Goal: Task Accomplishment & Management: Manage account settings

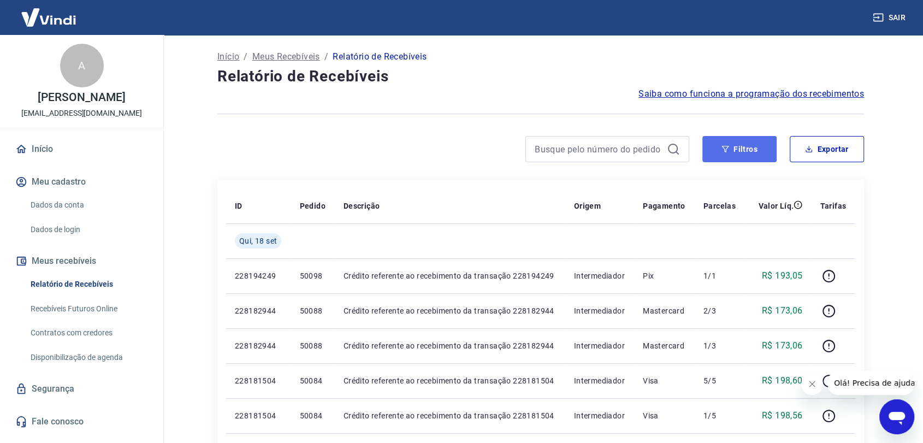
click at [740, 153] on button "Filtros" at bounding box center [739, 149] width 74 height 26
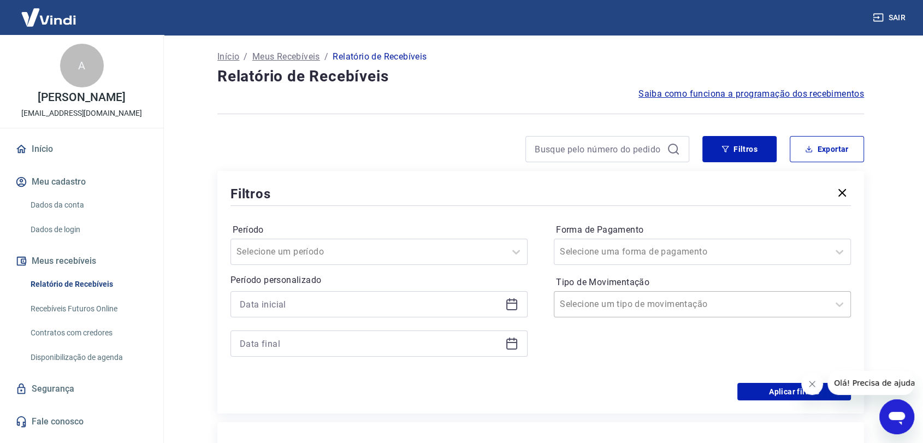
click at [625, 301] on input "Tipo de Movimentação" at bounding box center [615, 304] width 110 height 13
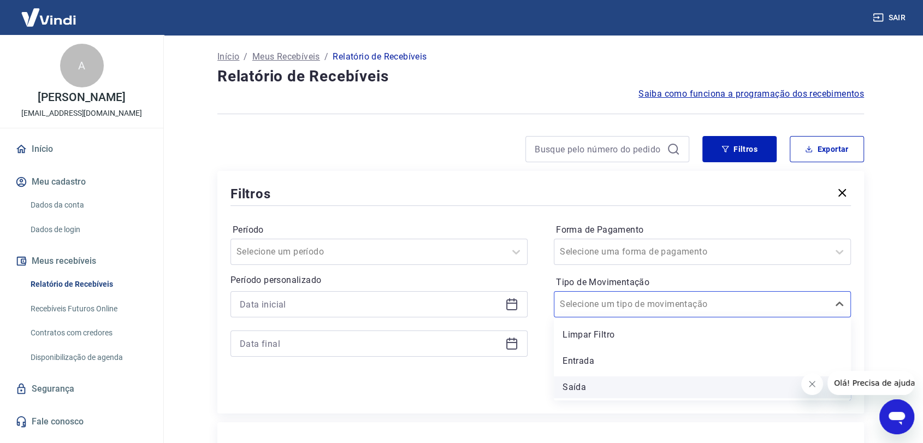
click at [575, 380] on div "Saída" at bounding box center [702, 387] width 297 height 22
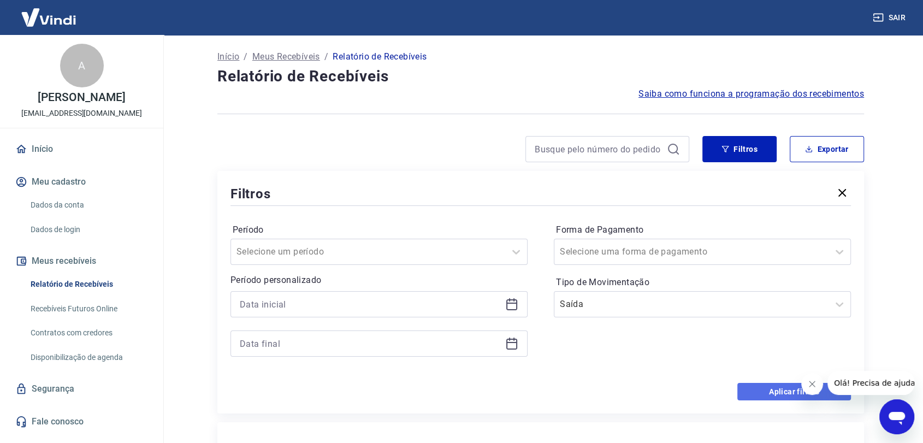
click at [752, 389] on button "Aplicar filtros" at bounding box center [794, 391] width 114 height 17
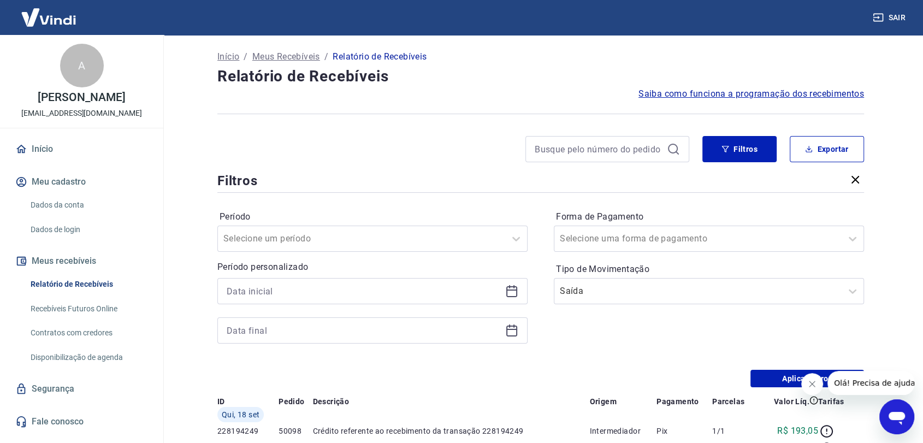
click at [805, 383] on button "Fechar mensagem da empresa" at bounding box center [812, 384] width 22 height 22
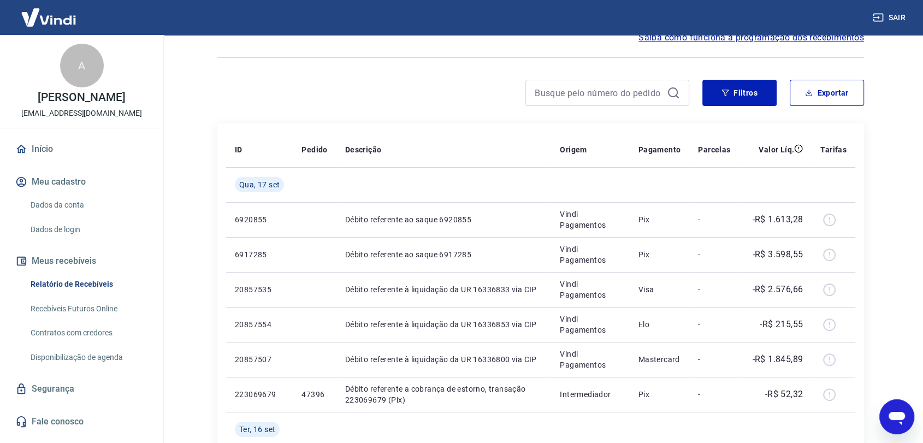
scroll to position [121, 0]
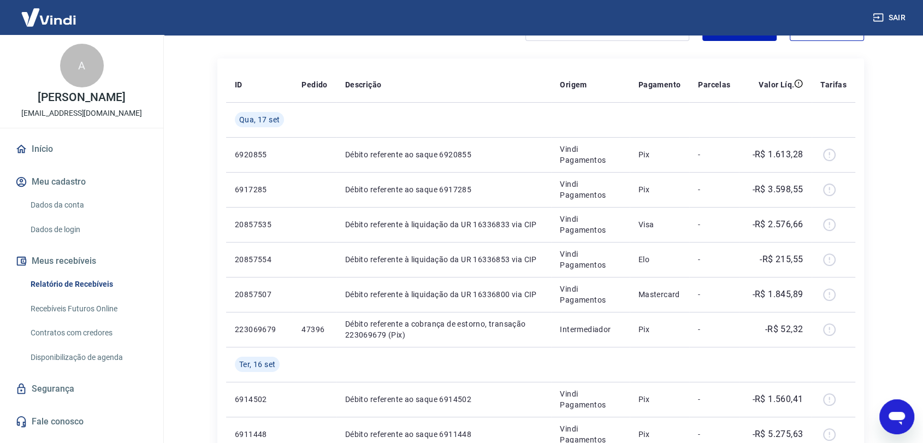
click at [76, 394] on link "Segurança" at bounding box center [81, 389] width 137 height 24
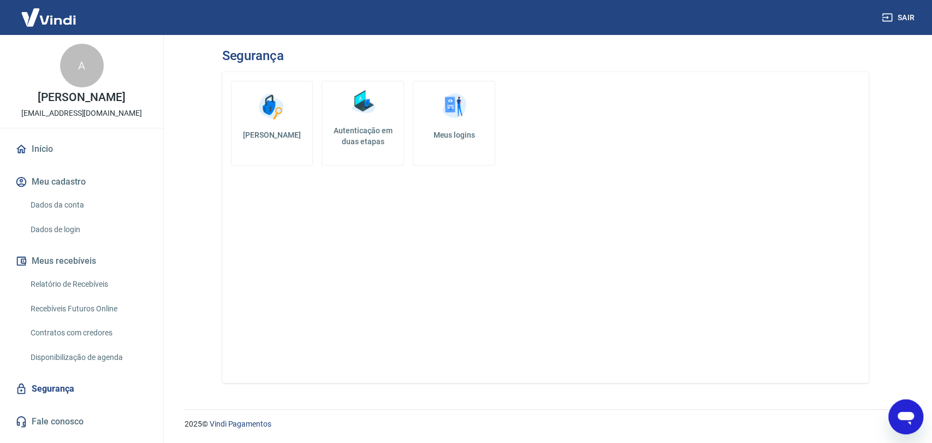
click at [68, 215] on link "Dados da conta" at bounding box center [88, 205] width 124 height 22
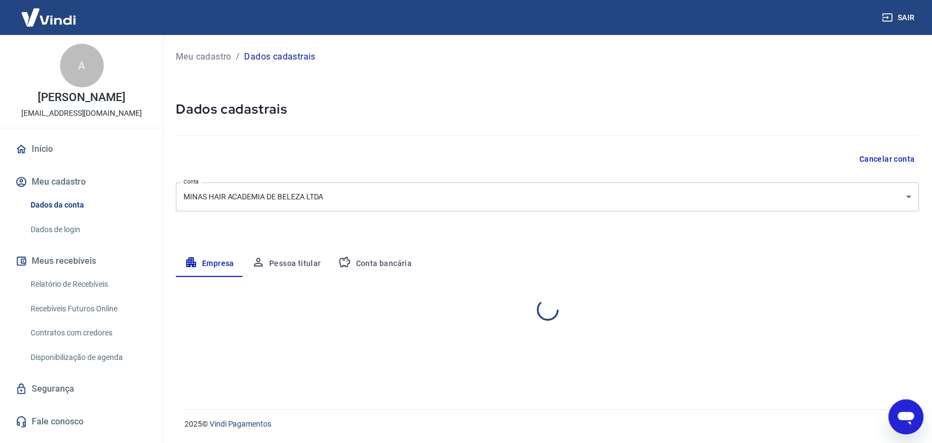
select select "MG"
select select "business"
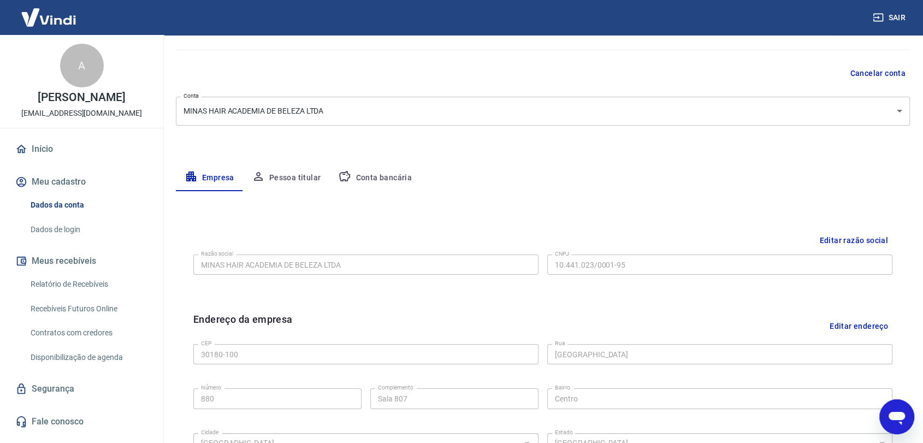
scroll to position [61, 0]
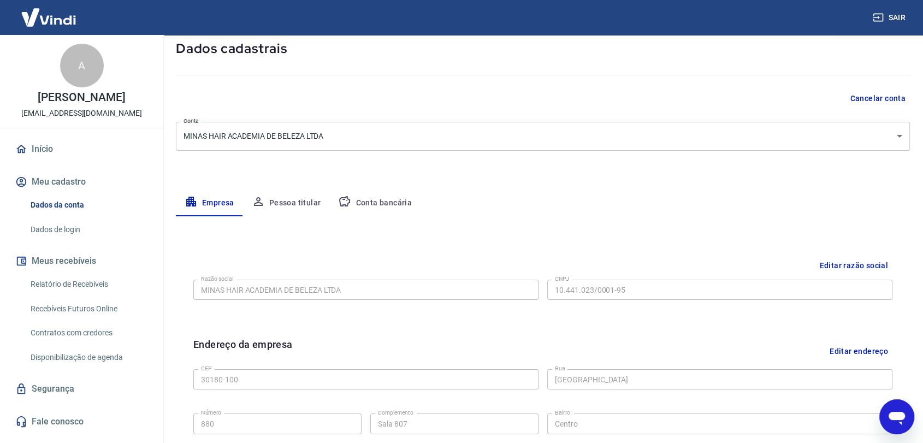
click at [293, 204] on button "Pessoa titular" at bounding box center [286, 203] width 87 height 26
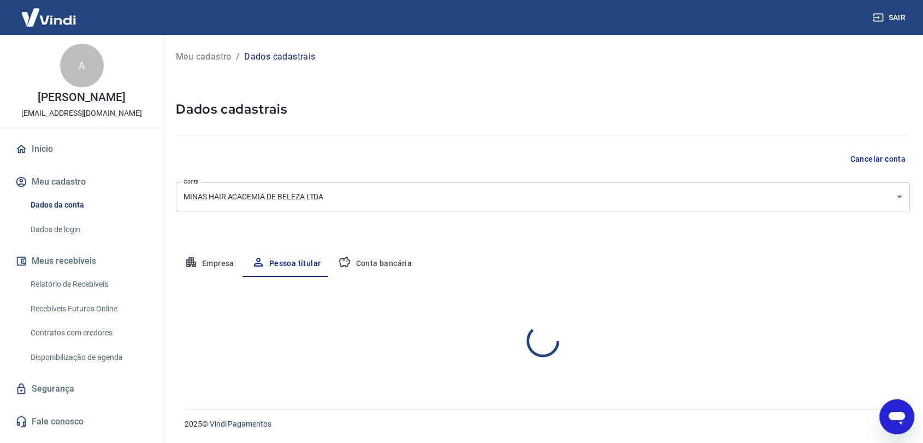
scroll to position [0, 0]
click at [389, 266] on button "Conta bancária" at bounding box center [374, 264] width 91 height 26
select select "1"
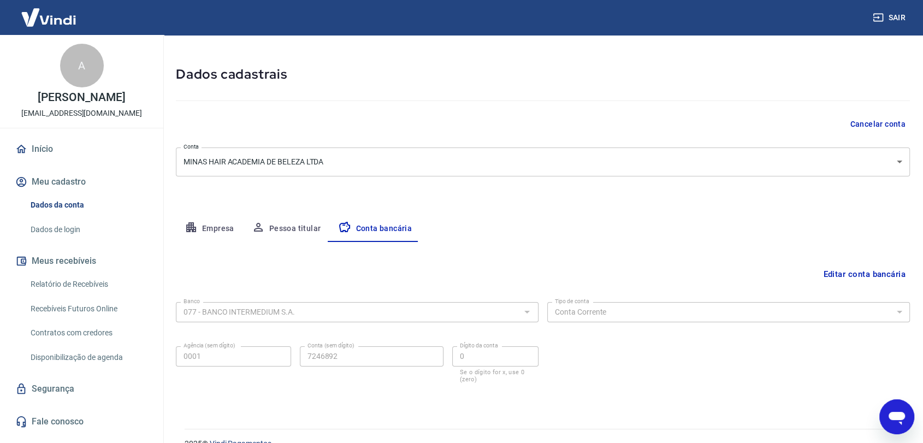
scroll to position [54, 0]
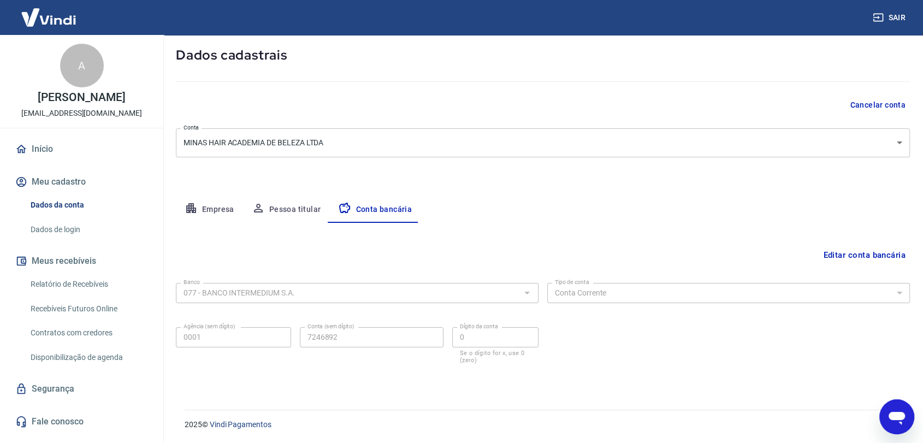
click at [296, 211] on button "Pessoa titular" at bounding box center [286, 210] width 87 height 26
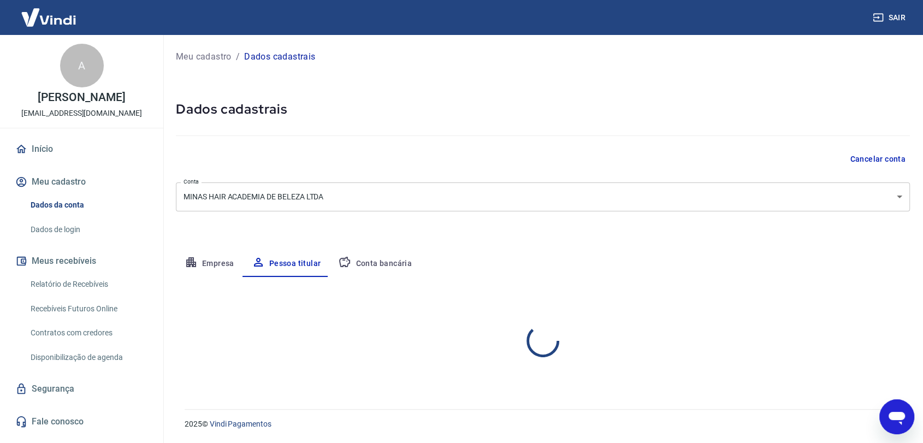
scroll to position [0, 0]
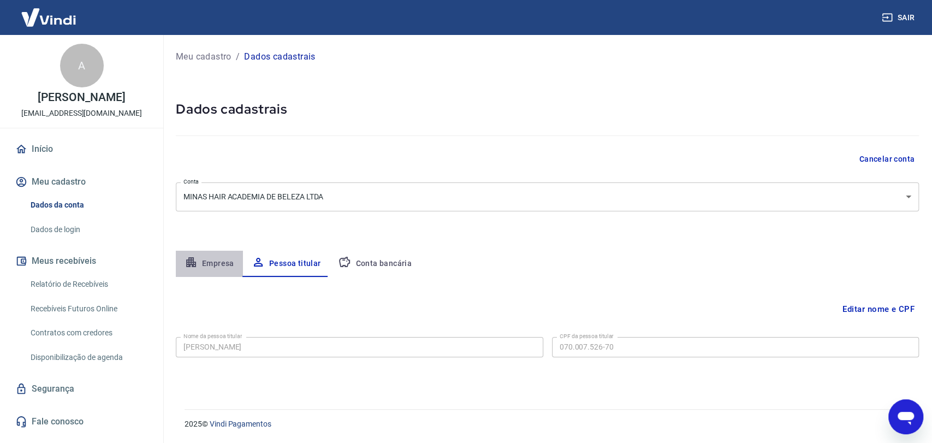
click at [204, 259] on button "Empresa" at bounding box center [209, 264] width 67 height 26
select select "MG"
select select "business"
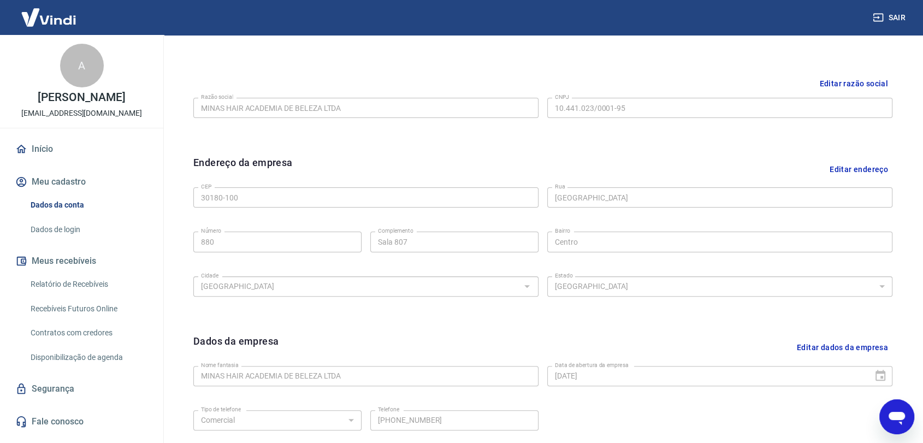
scroll to position [344, 0]
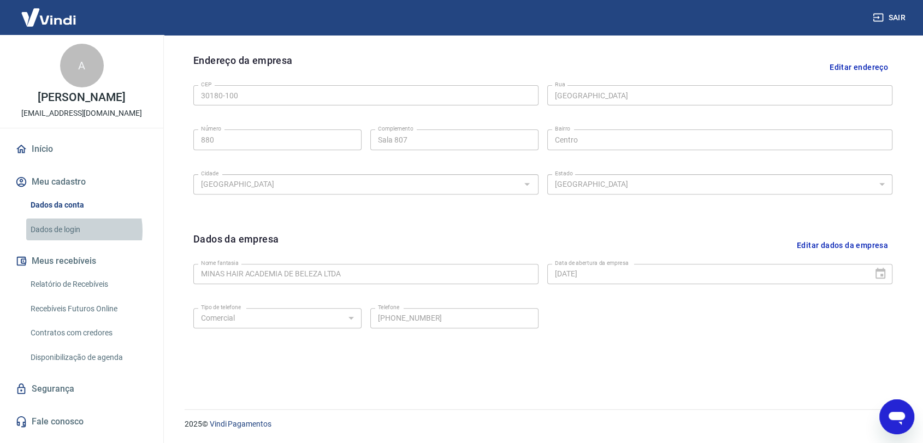
click at [69, 240] on link "Dados de login" at bounding box center [88, 229] width 124 height 22
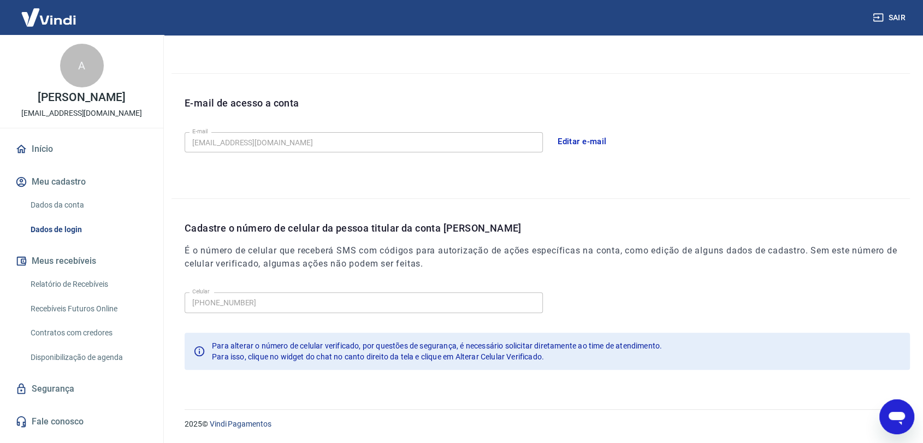
scroll to position [256, 0]
click at [575, 140] on button "Editar e-mail" at bounding box center [581, 141] width 61 height 23
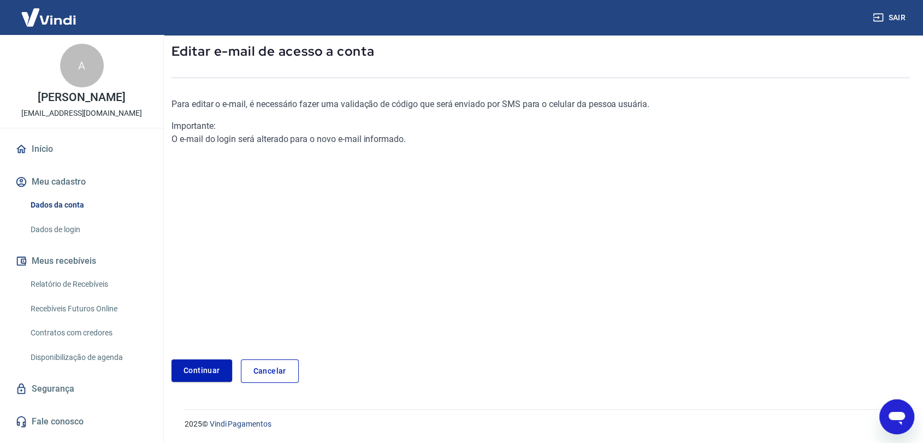
scroll to position [57, 0]
click at [203, 367] on link "Continuar" at bounding box center [201, 371] width 61 height 22
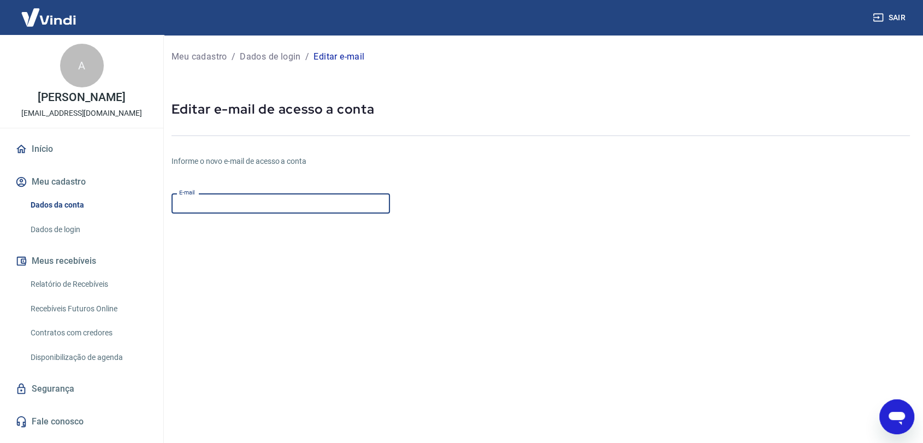
click at [247, 205] on input "E-mail" at bounding box center [280, 203] width 218 height 20
type input "[EMAIL_ADDRESS][DOMAIN_NAME]"
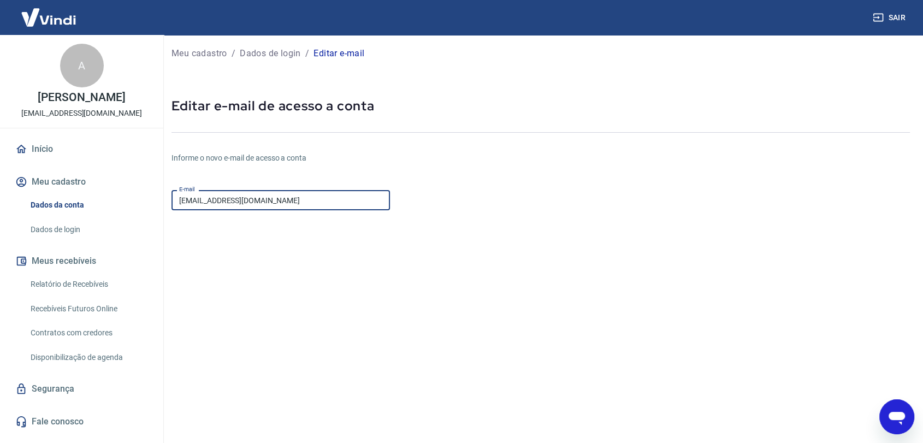
scroll to position [92, 0]
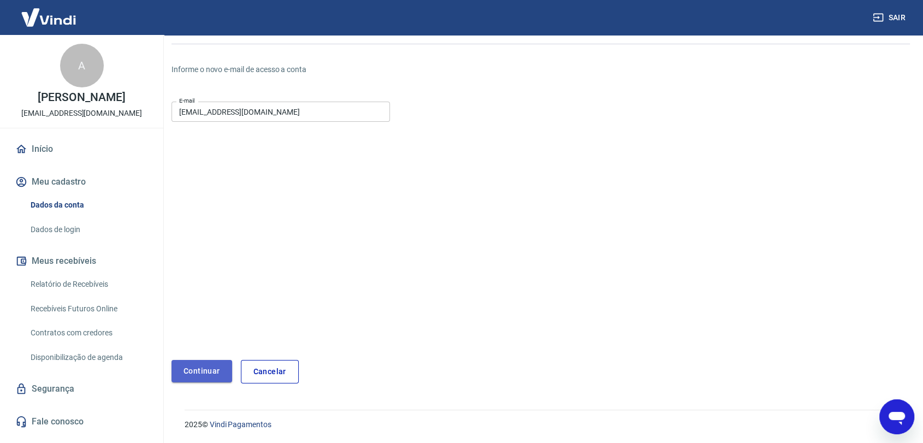
click at [211, 371] on button "Continuar" at bounding box center [201, 371] width 61 height 22
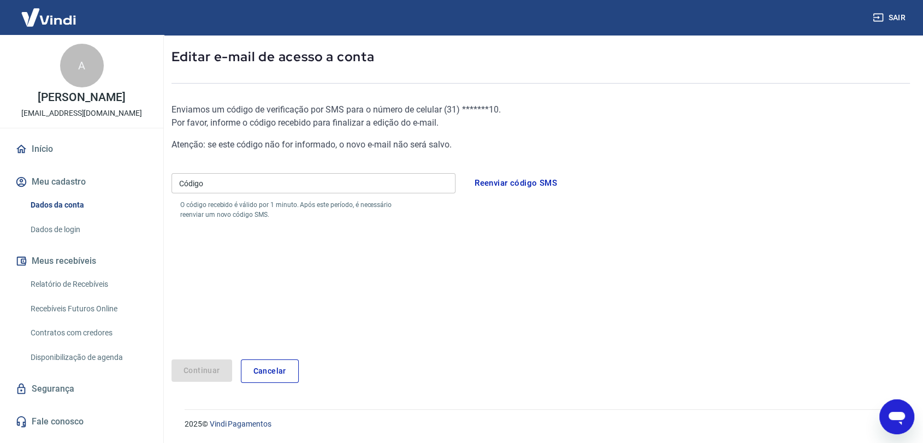
scroll to position [52, 0]
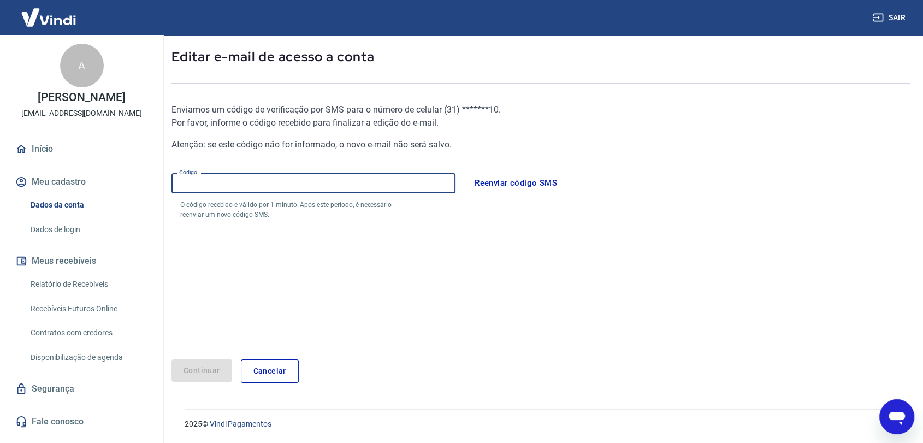
click at [265, 189] on input "Código" at bounding box center [313, 183] width 284 height 20
type input "664388"
click at [189, 372] on button "Continuar" at bounding box center [201, 370] width 61 height 22
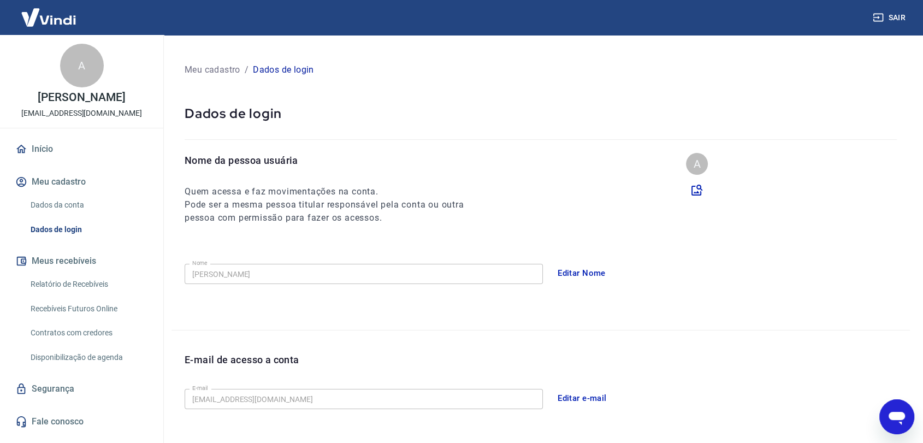
click at [93, 211] on link "Dados da conta" at bounding box center [88, 205] width 124 height 22
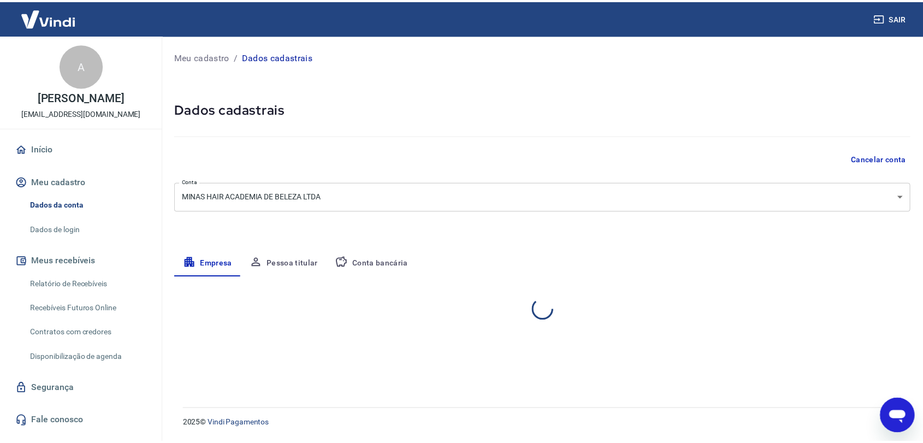
select select "MG"
select select "business"
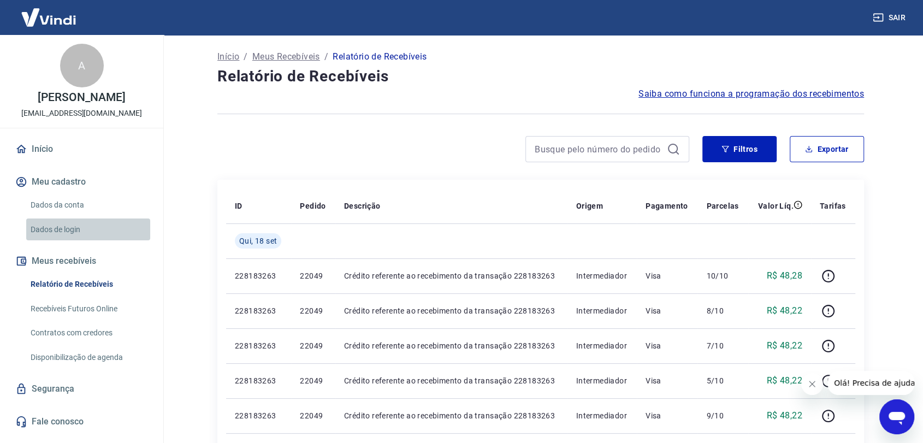
click at [82, 228] on link "Dados de login" at bounding box center [88, 229] width 124 height 22
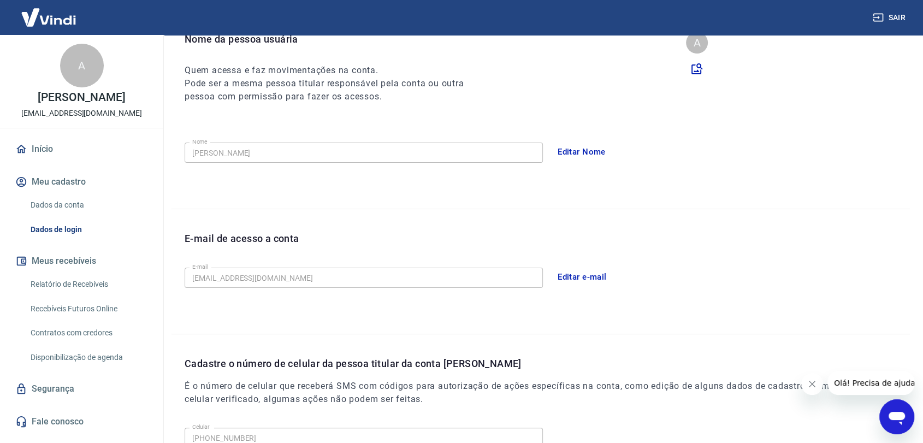
click at [598, 273] on button "Editar e-mail" at bounding box center [581, 276] width 61 height 23
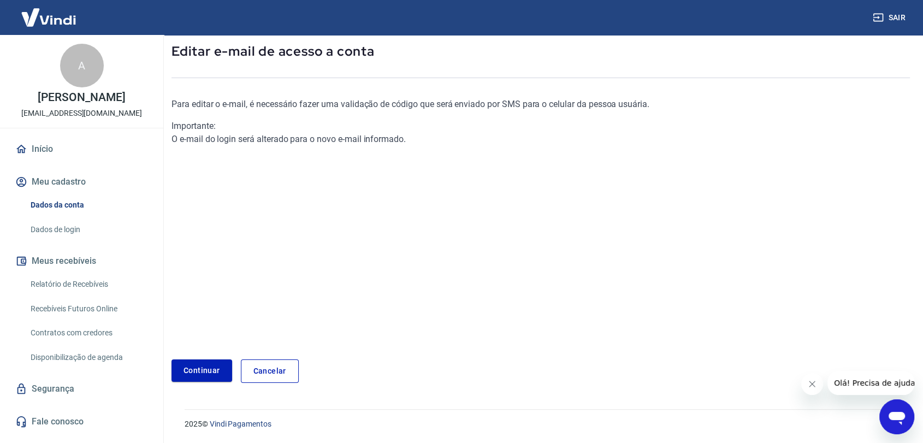
scroll to position [57, 0]
click at [215, 372] on link "Continuar" at bounding box center [201, 371] width 61 height 22
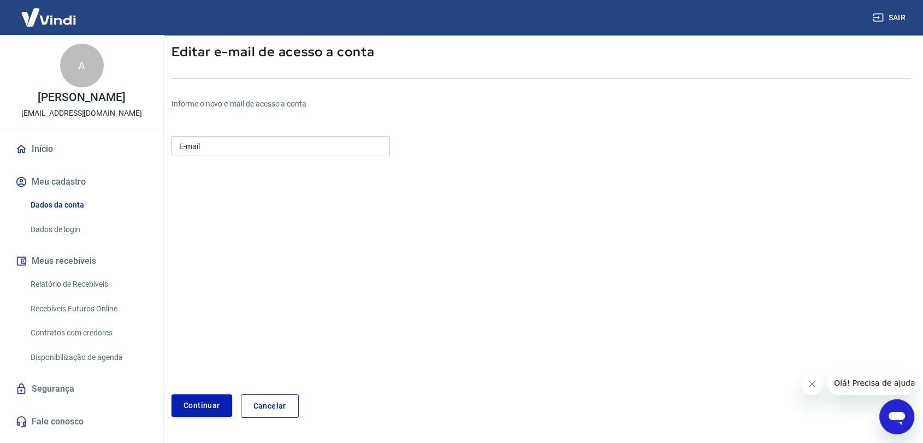
scroll to position [92, 0]
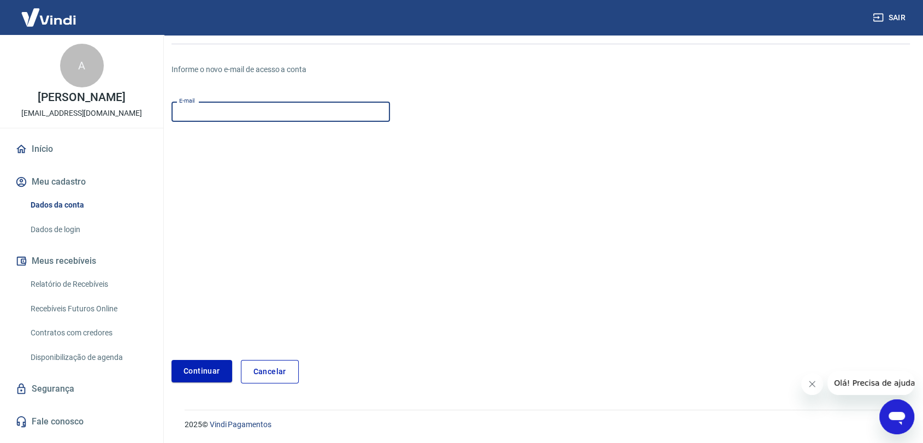
click at [236, 107] on input "E-mail" at bounding box center [280, 112] width 218 height 20
click at [226, 113] on input "[EMAIL_ADDRESS][DOMAIN_NAME]" at bounding box center [280, 112] width 218 height 20
click at [226, 112] on input "[EMAIL_ADDRESS][DOMAIN_NAME]" at bounding box center [280, 112] width 218 height 20
click at [216, 110] on input "contato@m.com.br" at bounding box center [280, 112] width 218 height 20
paste input "in"
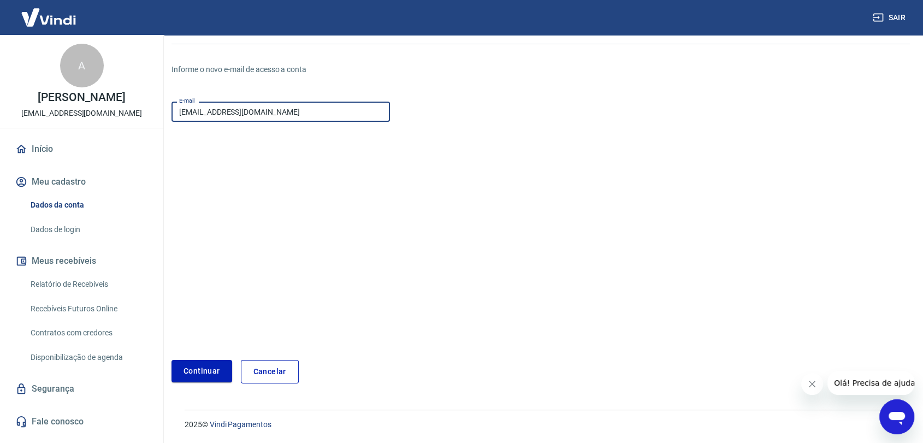
paste input "in"
click at [245, 110] on input "contato@minashain.com.br" at bounding box center [280, 112] width 218 height 20
click at [274, 114] on input "contato@minashain.com.br" at bounding box center [280, 112] width 218 height 20
click at [245, 111] on input "contato@minashain.com.br" at bounding box center [280, 112] width 218 height 20
paste input "r"
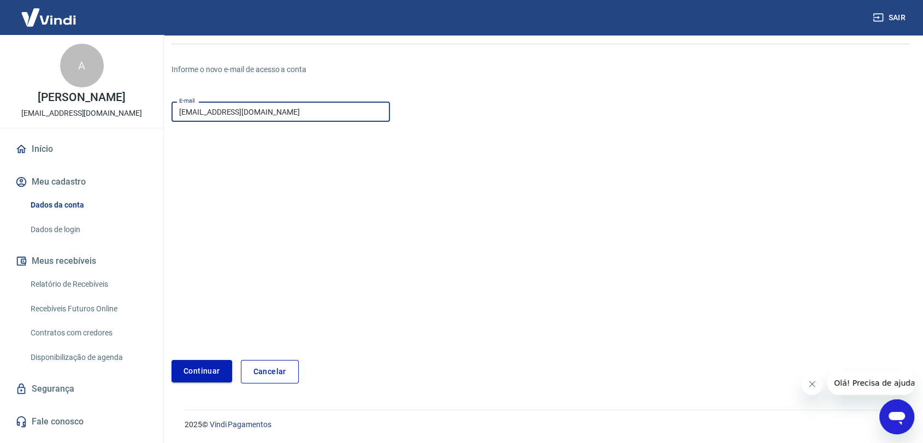
type input "[EMAIL_ADDRESS][DOMAIN_NAME]"
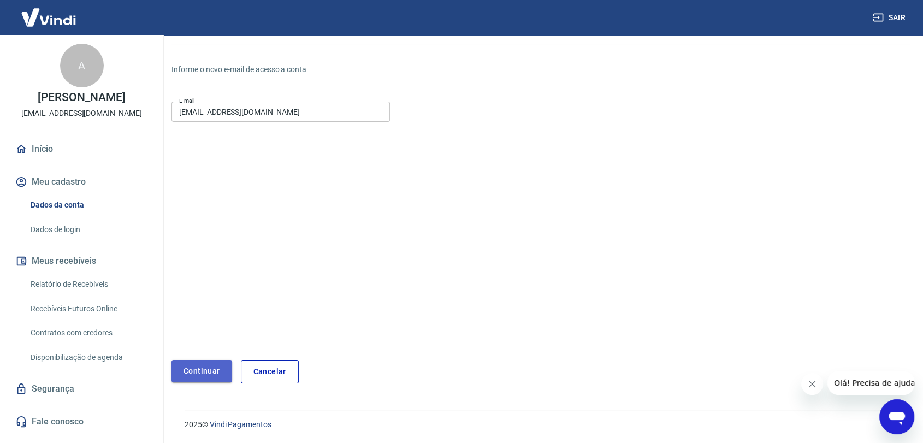
click at [224, 371] on button "Continuar" at bounding box center [201, 371] width 61 height 22
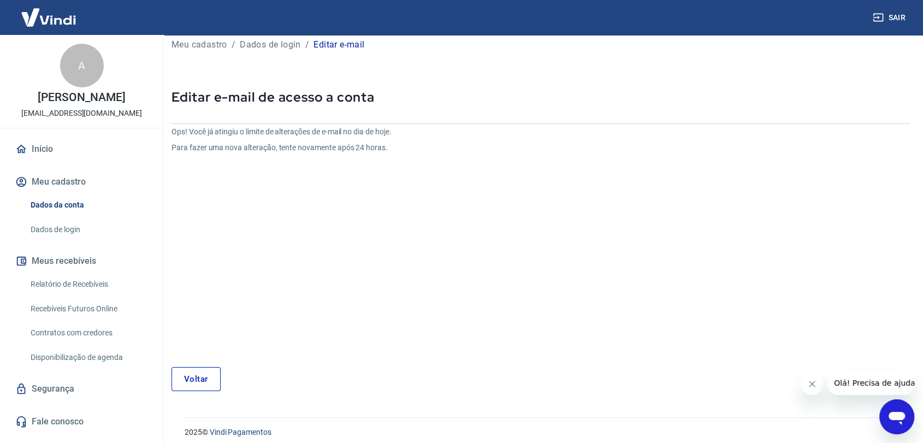
scroll to position [20, 0]
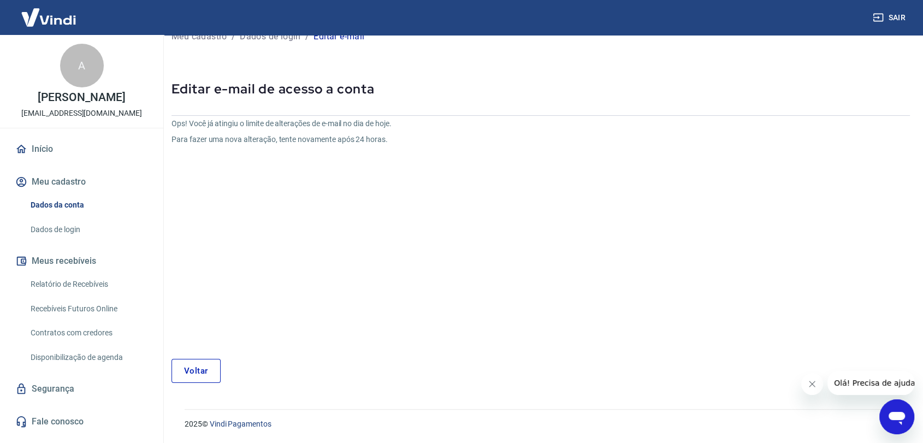
click at [197, 372] on link "Voltar" at bounding box center [195, 371] width 49 height 24
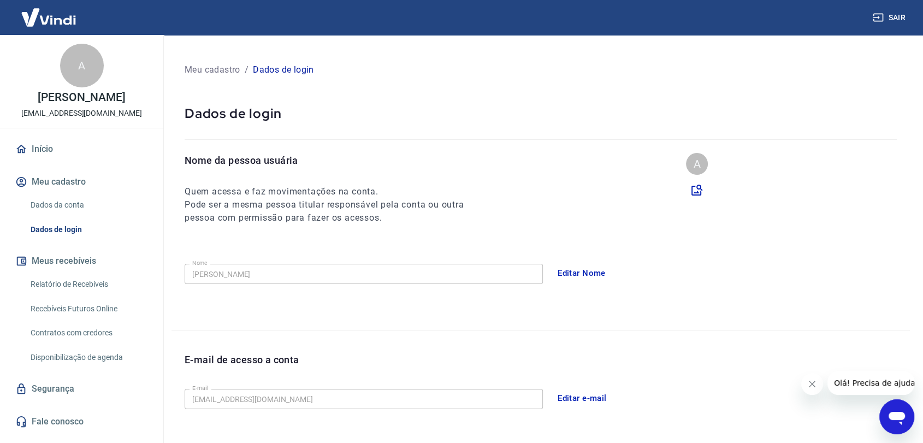
click at [900, 19] on button "Sair" at bounding box center [889, 18] width 39 height 20
